Goal: Navigation & Orientation: Find specific page/section

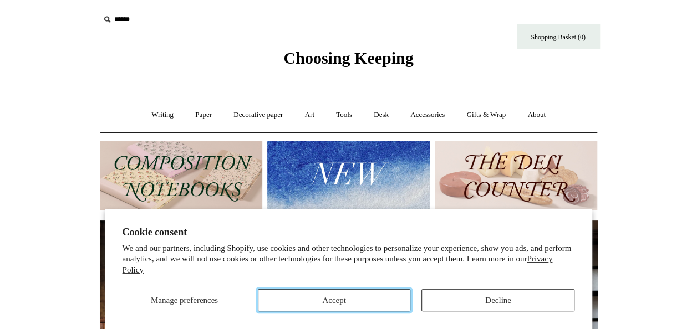
click at [380, 303] on button "Accept" at bounding box center [334, 300] width 153 height 22
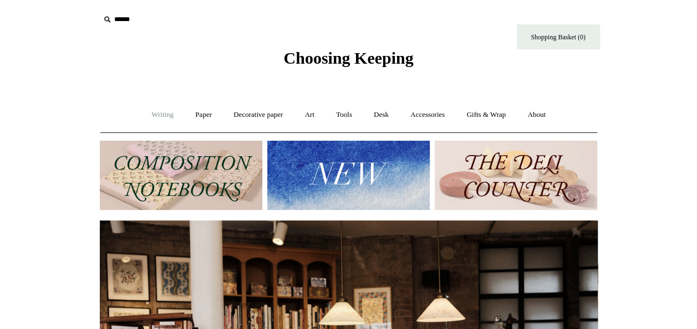
click at [162, 113] on link "Writing +" at bounding box center [162, 114] width 42 height 29
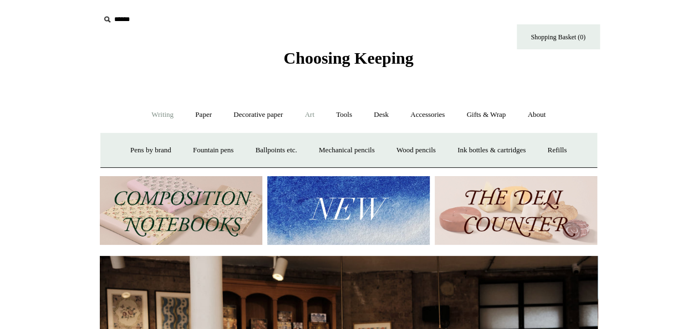
click at [308, 117] on link "Art +" at bounding box center [309, 114] width 29 height 29
click at [341, 115] on link "Tools +" at bounding box center [344, 114] width 36 height 29
click at [391, 114] on link "Desk +" at bounding box center [381, 114] width 35 height 29
click at [423, 117] on link "Accessories +" at bounding box center [427, 114] width 54 height 29
click at [424, 117] on link "Accessories -" at bounding box center [427, 114] width 54 height 29
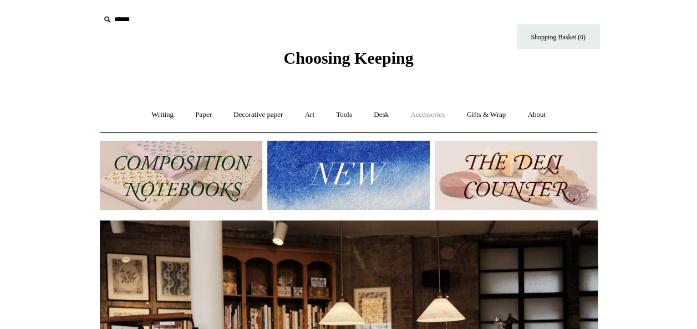
click at [424, 117] on link "Accessories +" at bounding box center [427, 114] width 54 height 29
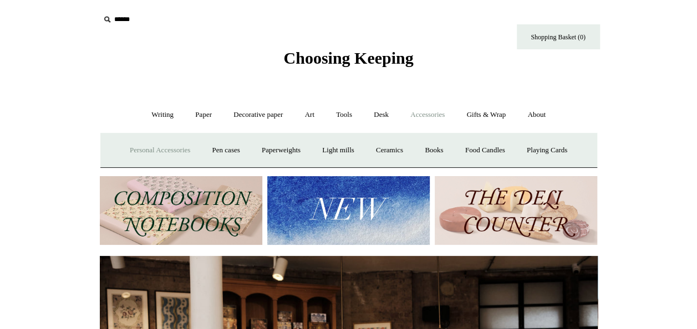
click at [171, 150] on link "Personal Accessories +" at bounding box center [160, 150] width 80 height 29
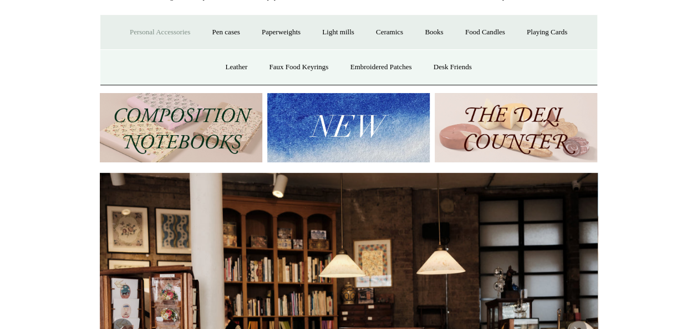
scroll to position [117, 0]
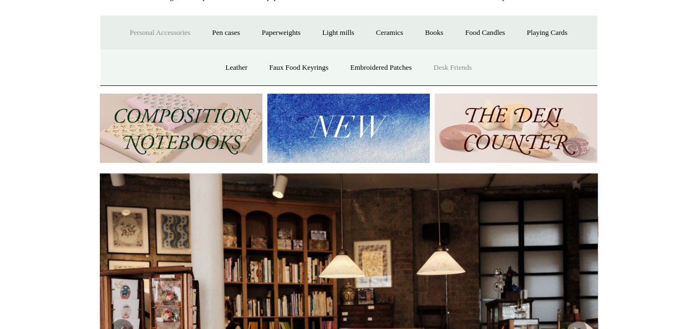
click at [443, 69] on link "Desk Friends" at bounding box center [452, 67] width 58 height 29
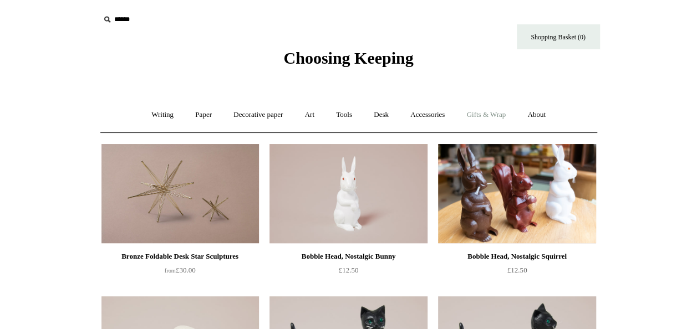
click at [495, 113] on link "Gifts & Wrap +" at bounding box center [485, 114] width 59 height 29
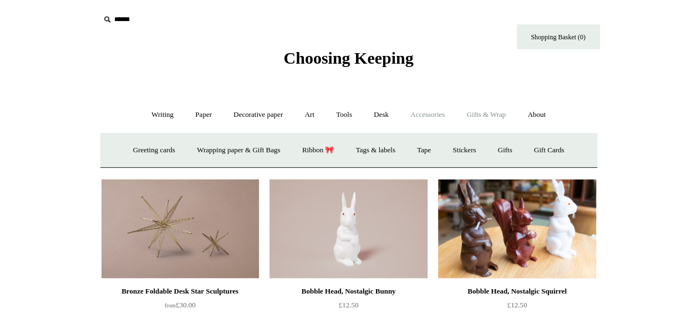
click at [435, 112] on link "Accessories +" at bounding box center [427, 114] width 54 height 29
click at [554, 150] on link "Playing Cards" at bounding box center [547, 150] width 60 height 29
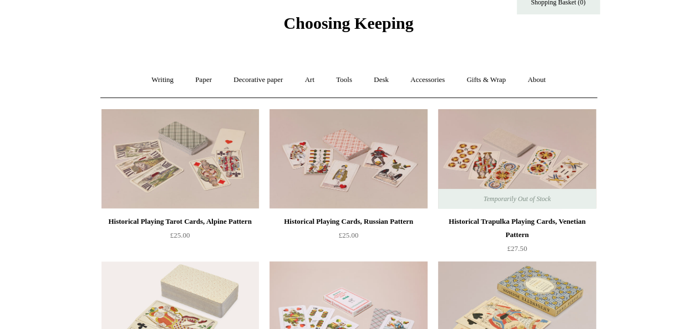
scroll to position [10, 0]
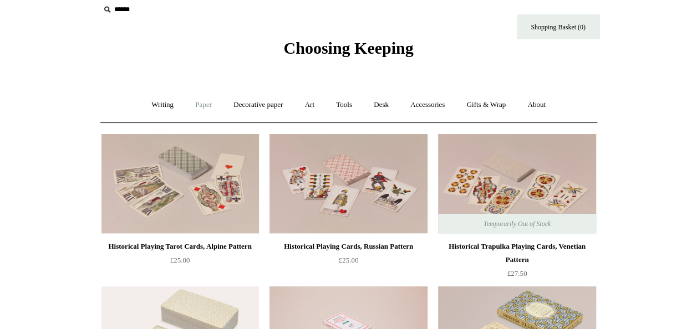
click at [205, 104] on link "Paper +" at bounding box center [203, 104] width 37 height 29
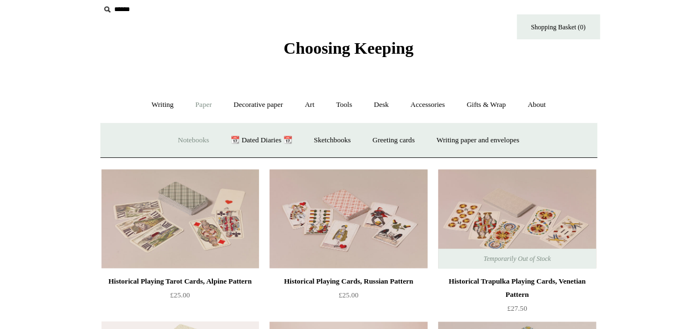
click at [197, 143] on link "Notebooks +" at bounding box center [193, 140] width 51 height 29
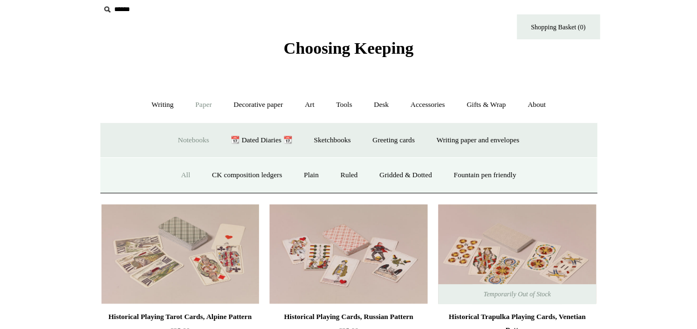
click at [175, 180] on link "All" at bounding box center [185, 175] width 29 height 29
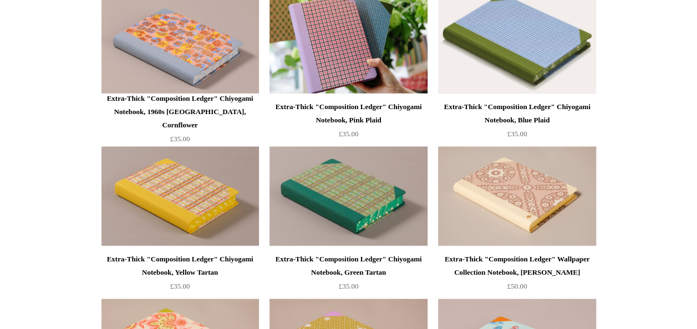
scroll to position [1318, 0]
